Goal: Find specific page/section

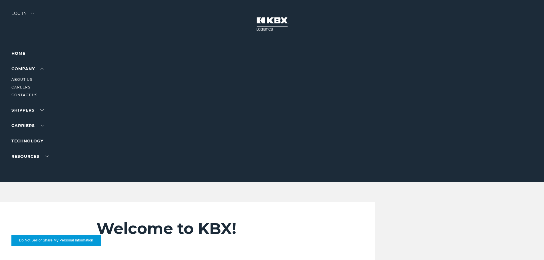
click at [23, 95] on link "Contact Us" at bounding box center [24, 95] width 26 height 4
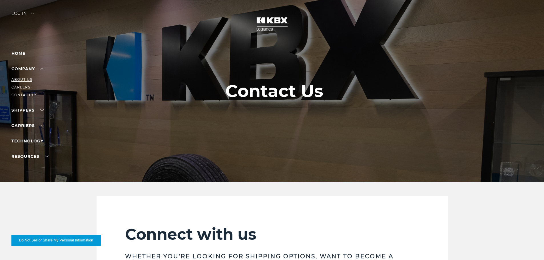
click at [26, 81] on link "About Us" at bounding box center [21, 79] width 21 height 4
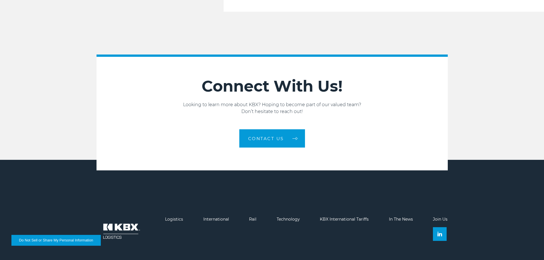
scroll to position [968, 0]
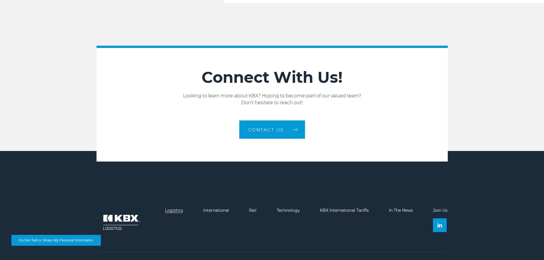
click at [176, 208] on link "Logistics" at bounding box center [174, 210] width 18 height 5
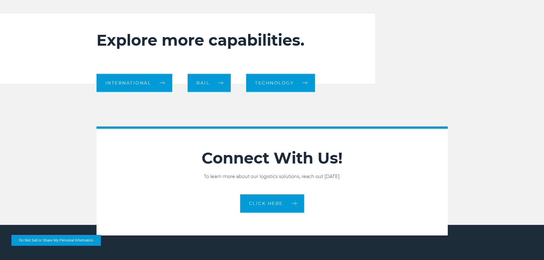
scroll to position [571, 0]
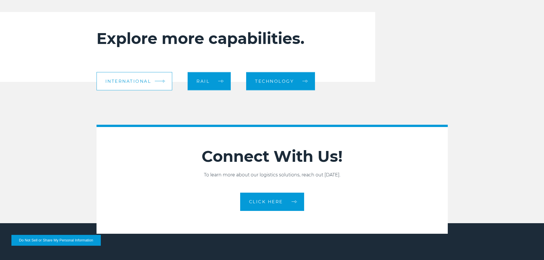
click at [147, 81] on span "International" at bounding box center [128, 81] width 46 height 4
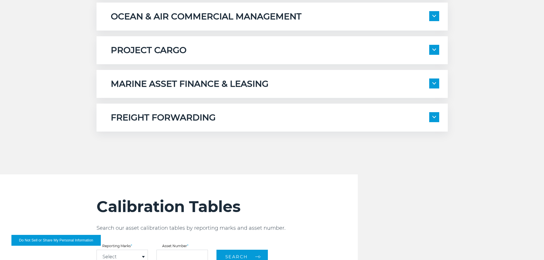
scroll to position [514, 0]
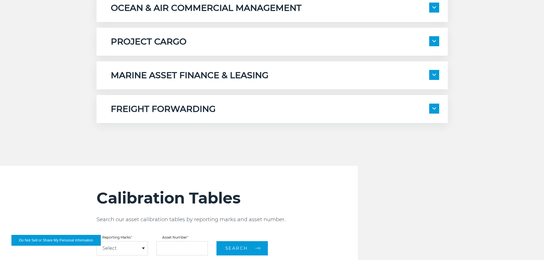
click at [395, 101] on div "FREIGHT FORWARDING Full-Service Transportation Scheduling International Customs…" at bounding box center [272, 109] width 351 height 28
click at [437, 109] on span at bounding box center [434, 109] width 10 height 10
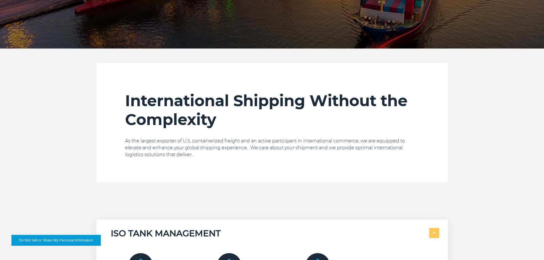
scroll to position [0, 0]
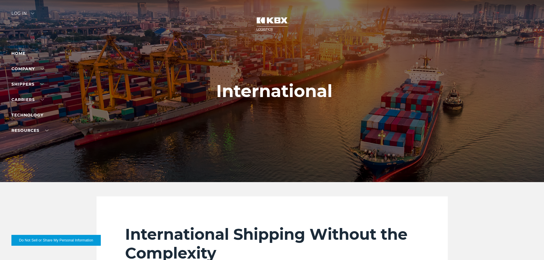
click at [19, 12] on div "Log in" at bounding box center [22, 15] width 23 height 8
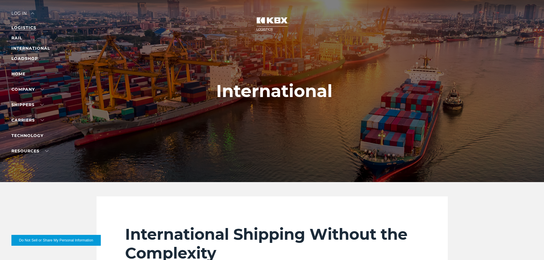
click at [24, 27] on link "LOGISTICS" at bounding box center [23, 27] width 25 height 5
